Goal: Find specific page/section: Find specific page/section

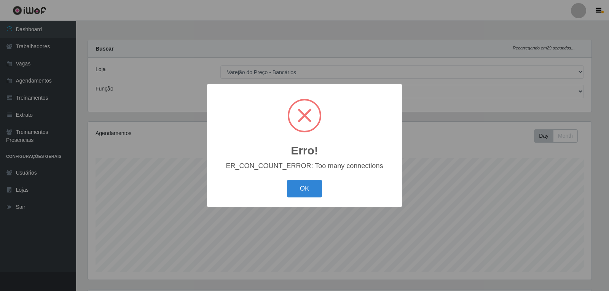
select select "157"
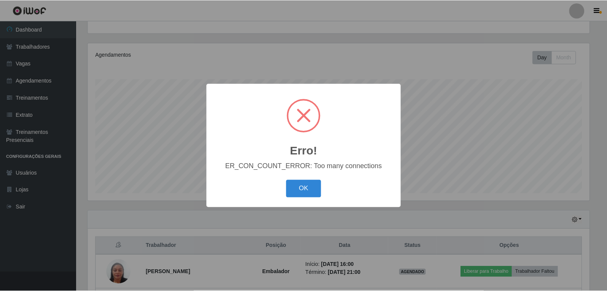
scroll to position [158, 504]
click at [304, 197] on button "OK" at bounding box center [304, 189] width 35 height 18
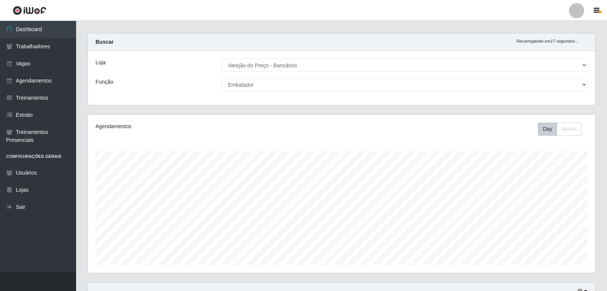
scroll to position [0, 0]
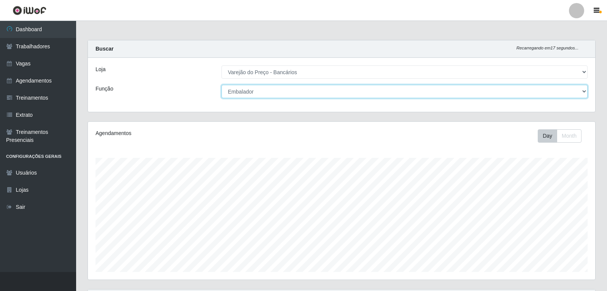
click at [271, 93] on select "[Selecione...] Auxiliar de Estacionamento Auxiliar de Estacionamento + Auxiliar…" at bounding box center [405, 91] width 366 height 13
select select "4"
click at [222, 85] on select "[Selecione...] Auxiliar de Estacionamento Auxiliar de Estacionamento + Auxiliar…" at bounding box center [405, 91] width 366 height 13
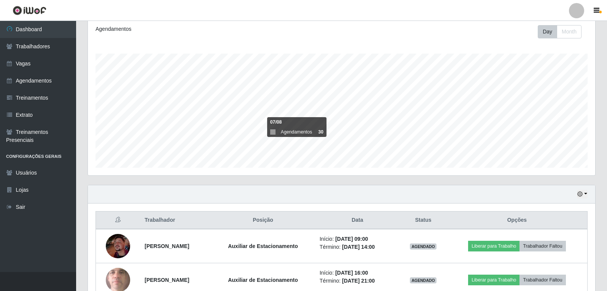
scroll to position [147, 0]
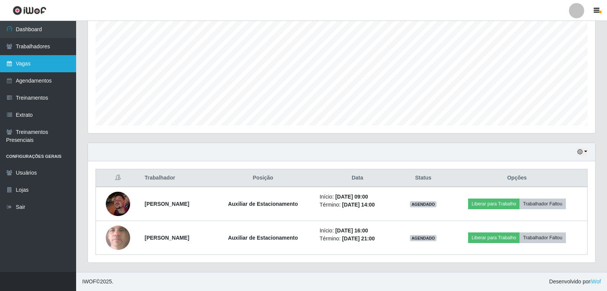
click at [40, 69] on link "Vagas" at bounding box center [38, 63] width 76 height 17
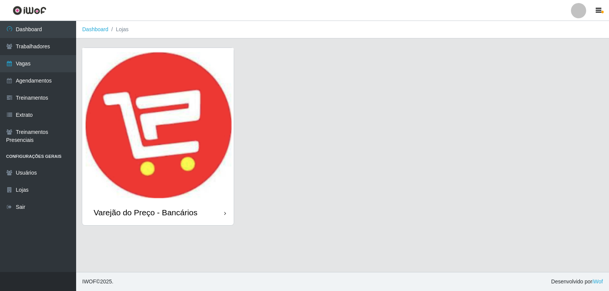
click at [126, 162] on img at bounding box center [158, 124] width 152 height 152
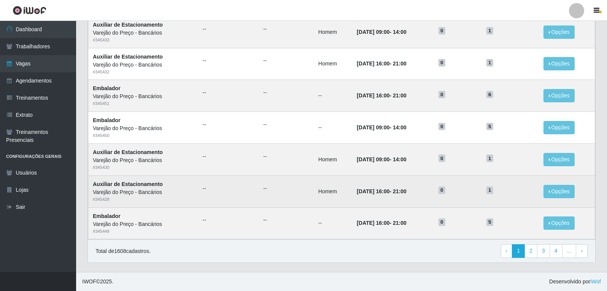
scroll to position [354, 0]
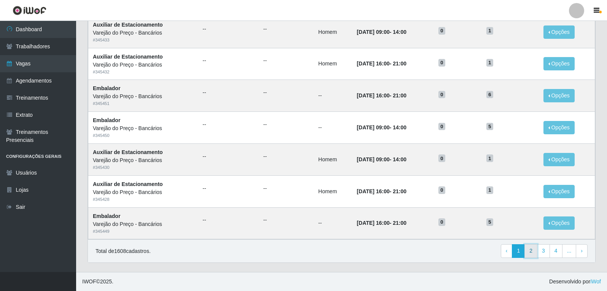
click at [537, 254] on link "2" at bounding box center [531, 251] width 13 height 14
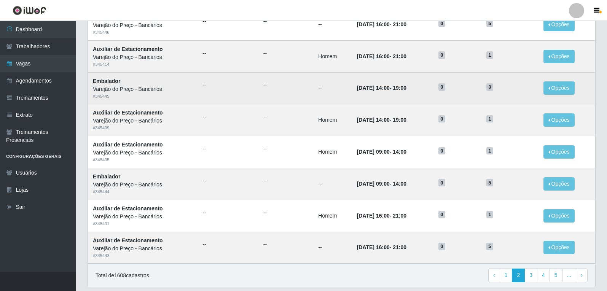
scroll to position [354, 0]
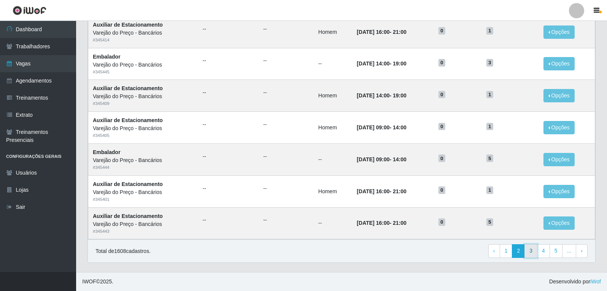
click at [534, 249] on link "3" at bounding box center [531, 251] width 13 height 14
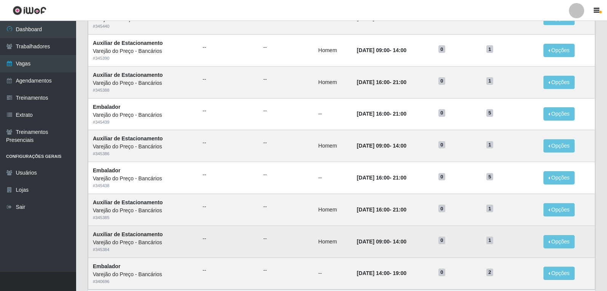
scroll to position [354, 0]
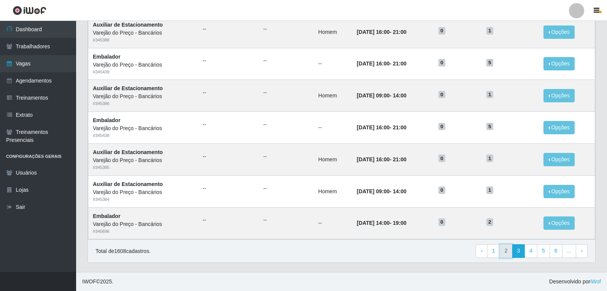
click at [512, 249] on link "2" at bounding box center [506, 251] width 13 height 14
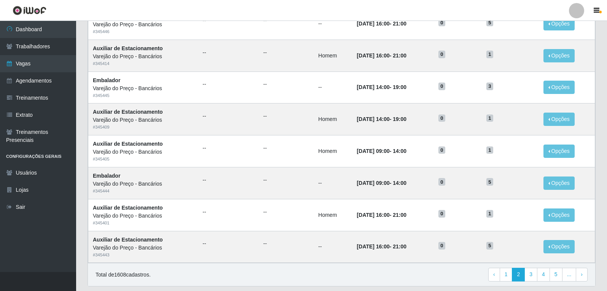
scroll to position [354, 0]
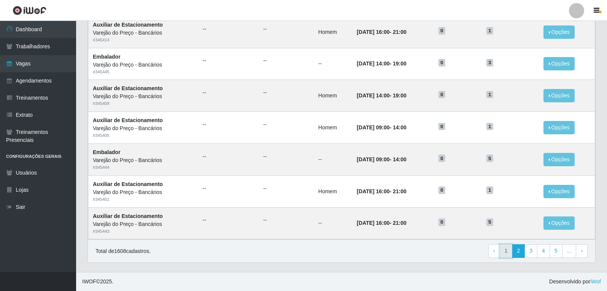
click at [506, 250] on link "1" at bounding box center [506, 251] width 13 height 14
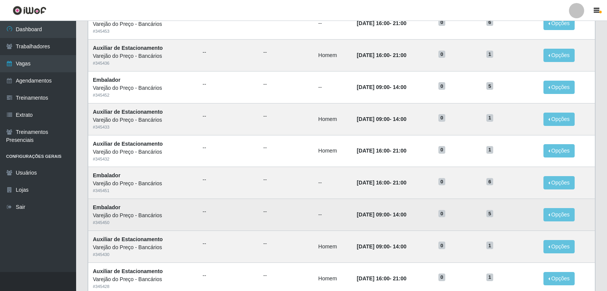
scroll to position [343, 0]
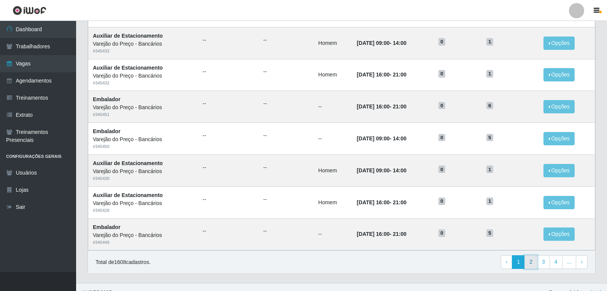
click at [533, 266] on link "2" at bounding box center [531, 262] width 13 height 14
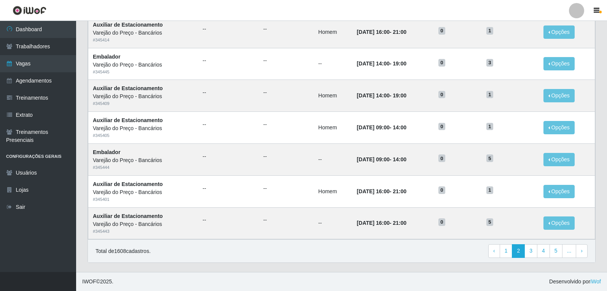
scroll to position [354, 0]
click at [503, 254] on link "1" at bounding box center [506, 251] width 13 height 14
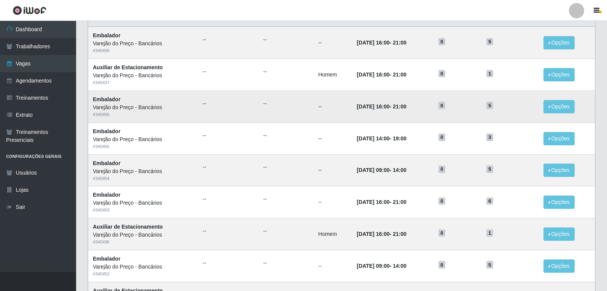
scroll to position [49, 0]
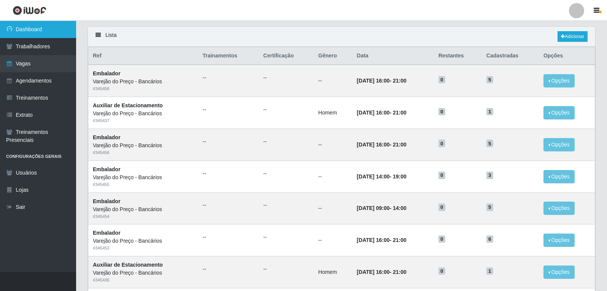
click at [29, 25] on link "Dashboard" at bounding box center [38, 29] width 76 height 17
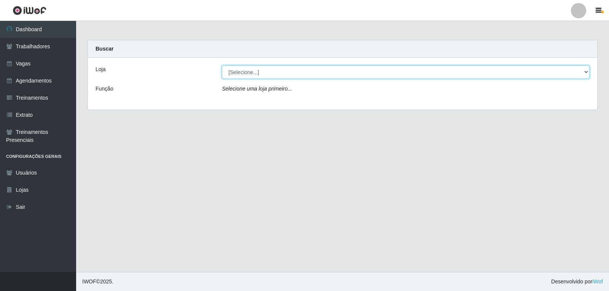
drag, startPoint x: 232, startPoint y: 73, endPoint x: 231, endPoint y: 77, distance: 3.9
click at [231, 77] on select "[Selecione...] Varejão do Preço - Bancários" at bounding box center [406, 71] width 368 height 13
select select "157"
click at [222, 65] on select "[Selecione...] Varejão do Preço - Bancários" at bounding box center [406, 71] width 368 height 13
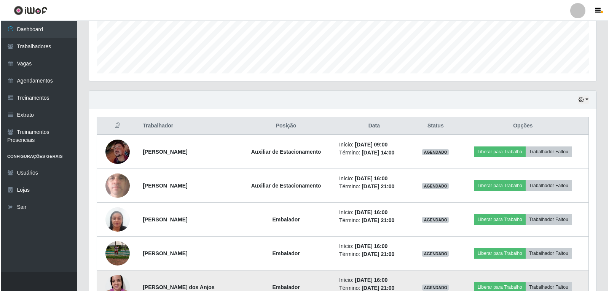
scroll to position [305, 0]
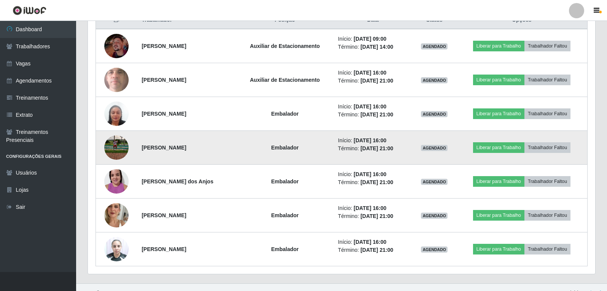
click at [109, 152] on img at bounding box center [116, 147] width 24 height 32
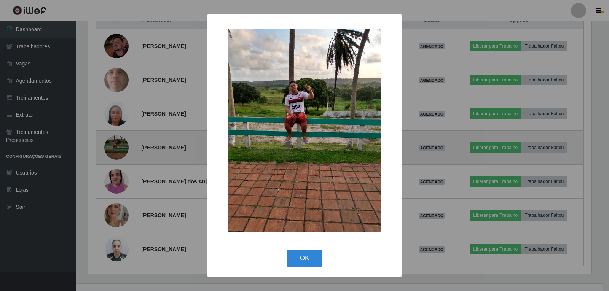
click at [109, 152] on div "× OK Cancel" at bounding box center [304, 145] width 609 height 291
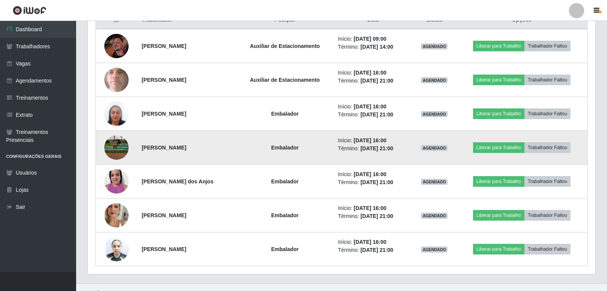
scroll to position [158, 507]
